Goal: Go to known website: Access a specific website the user already knows

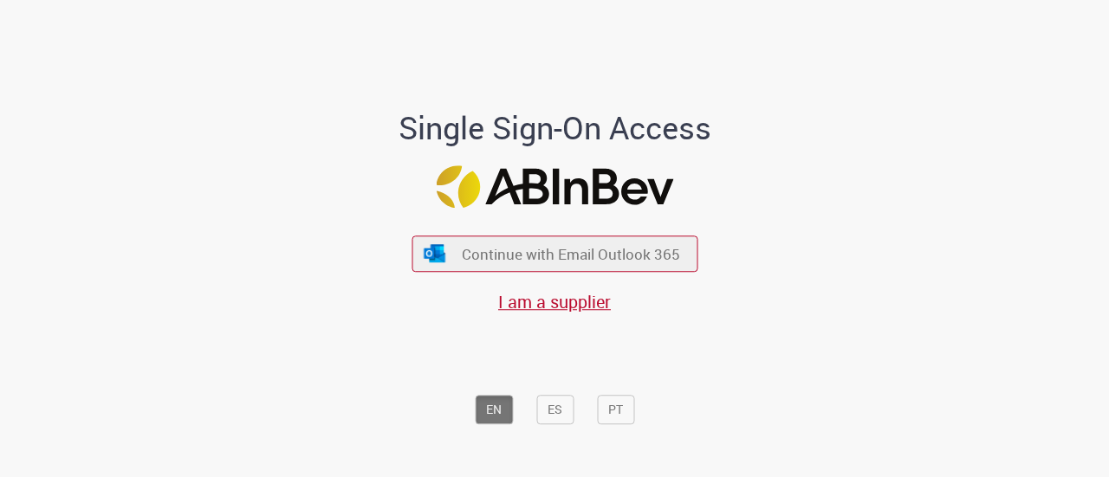
click at [528, 256] on span "Continue with Email Outlook 365" at bounding box center [571, 254] width 218 height 20
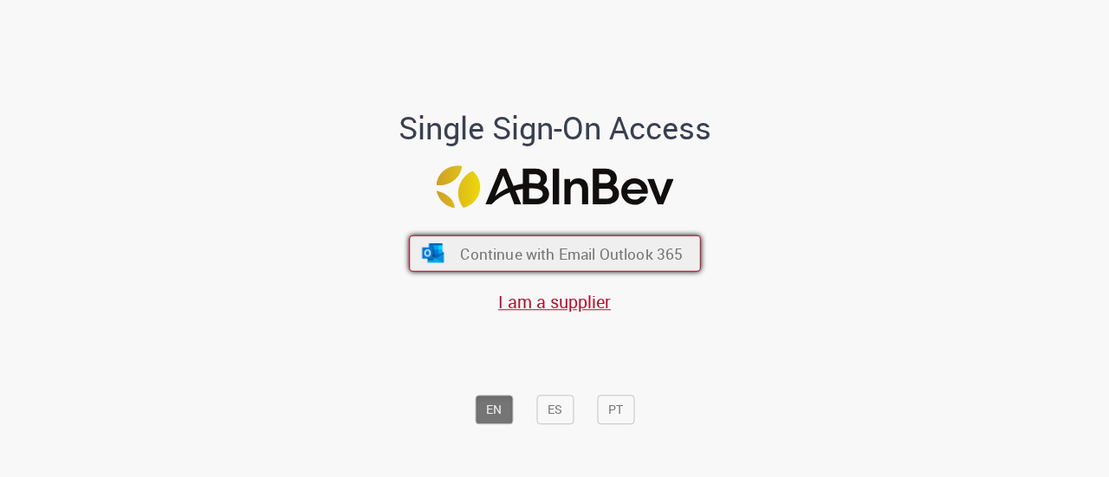
click at [525, 249] on span "Continue with Email Outlook 365" at bounding box center [571, 253] width 223 height 20
